Goal: Transaction & Acquisition: Obtain resource

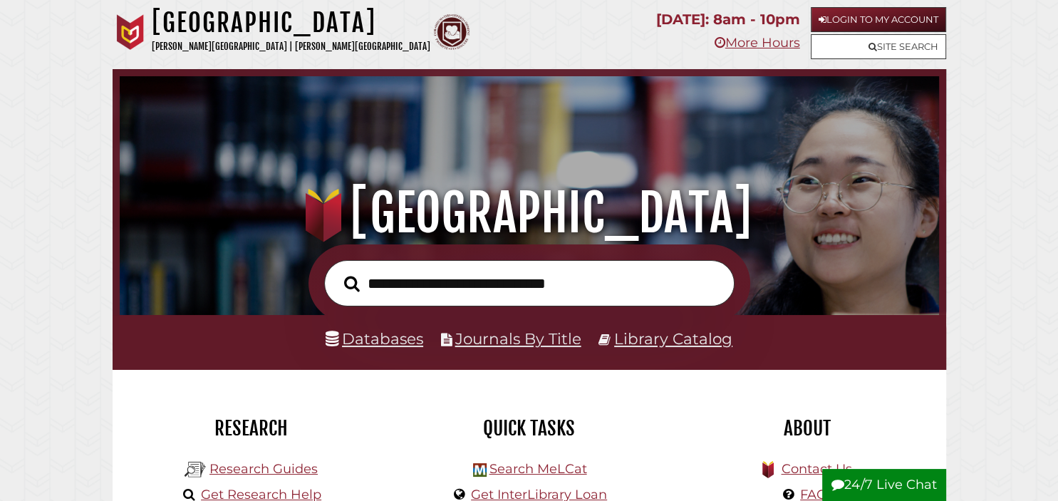
scroll to position [271, 812]
click at [844, 14] on link "Login to My Account" at bounding box center [878, 19] width 135 height 25
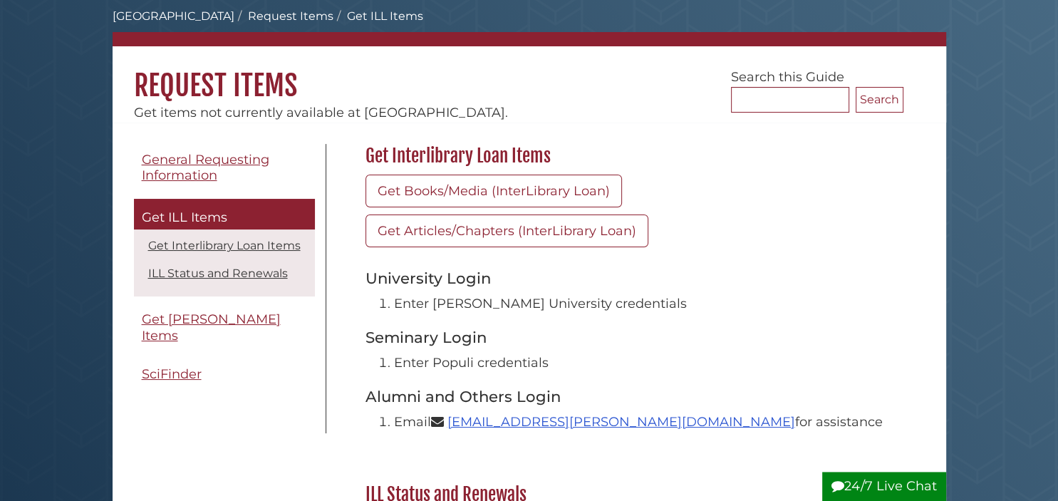
scroll to position [146, 0]
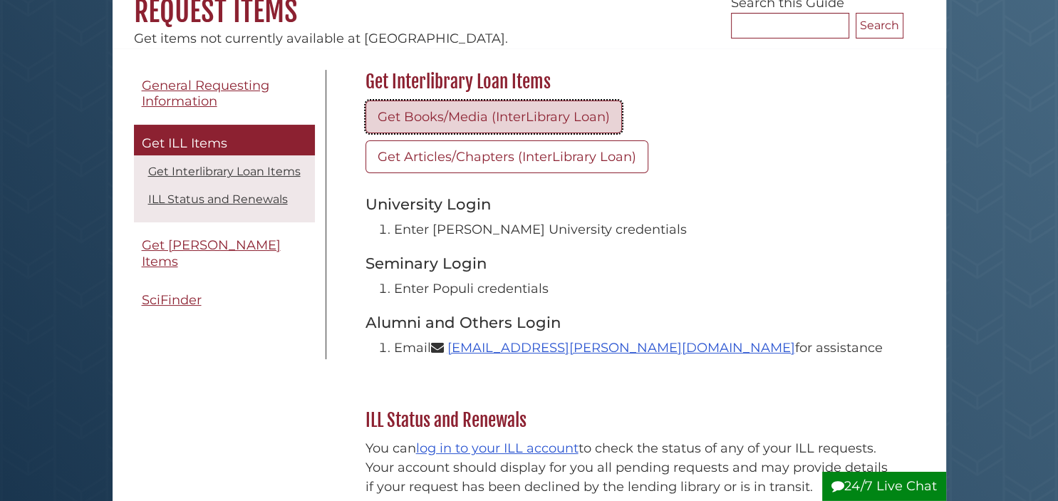
click at [501, 116] on link "Get Books/Media (InterLibrary Loan)" at bounding box center [494, 116] width 256 height 33
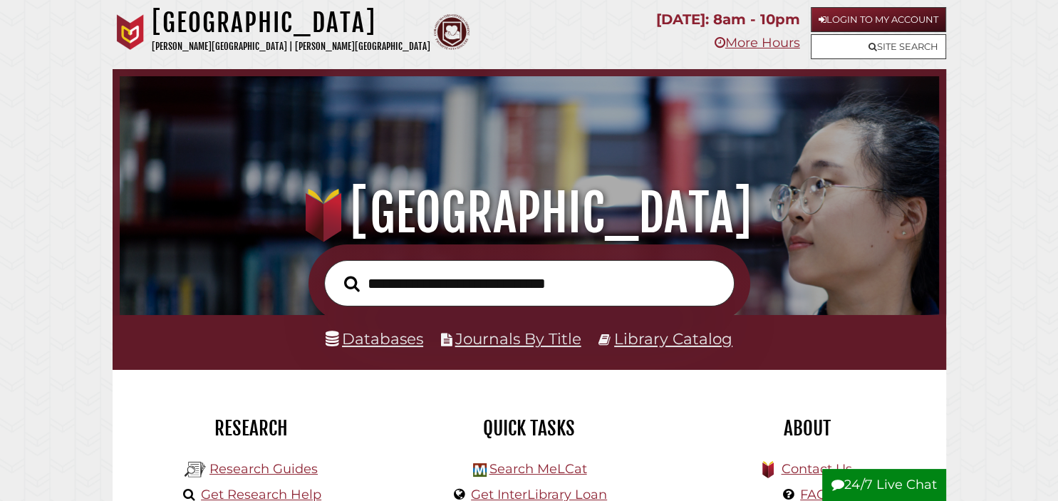
scroll to position [271, 812]
click at [450, 282] on input "text" at bounding box center [529, 283] width 410 height 46
type input "**********"
click at [337, 271] on button "Search" at bounding box center [352, 283] width 30 height 24
